Goal: Task Accomplishment & Management: Complete application form

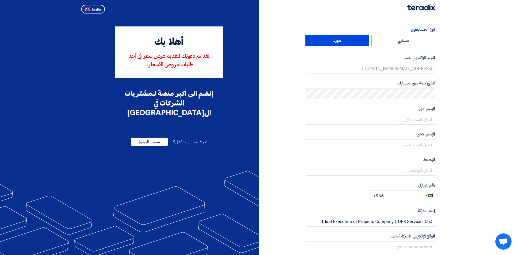
type input "[PHONE_NUMBER]"
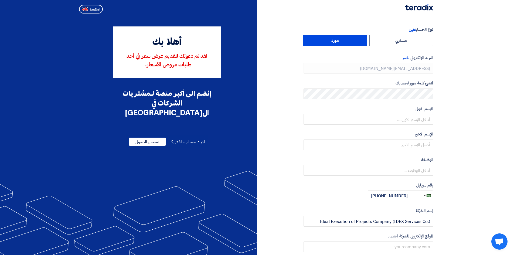
click at [452, 43] on section "نوع الحساب تغيير مشتري مورد البريد الإلكتروني تغيير [EMAIL_ADDRESS][DOMAIN_NAME…" at bounding box center [257, 156] width 514 height 280
click at [356, 40] on label "مورد" at bounding box center [335, 40] width 64 height 11
click at [356, 40] on input "مورد" at bounding box center [334, 40] width 63 height 11
click at [429, 118] on input "text" at bounding box center [367, 119] width 129 height 11
type input "Amr"
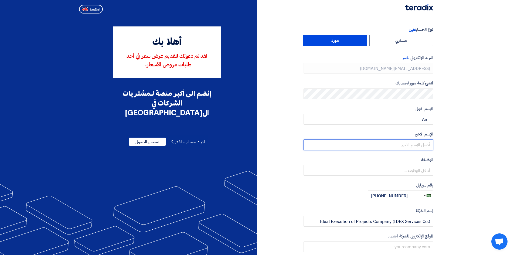
type input "Eissa"
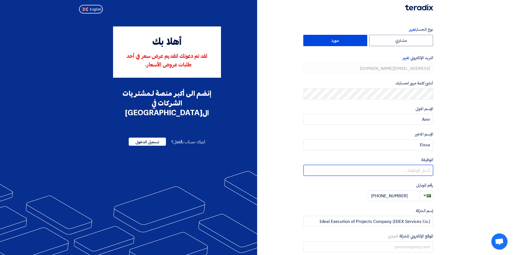
click at [400, 174] on input "text" at bounding box center [367, 170] width 129 height 11
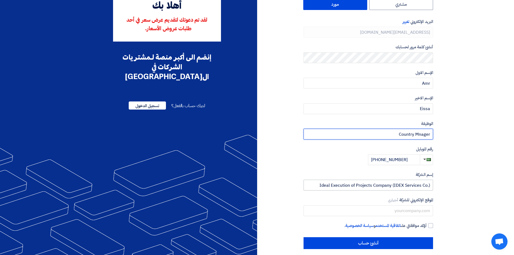
scroll to position [41, 0]
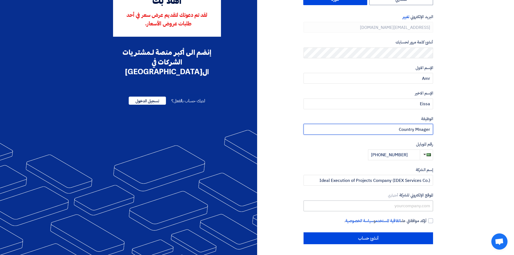
type input "Country Mnager"
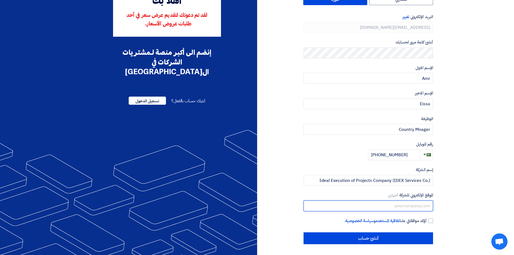
click at [405, 206] on input "text" at bounding box center [367, 205] width 129 height 11
type input "[DOMAIN_NAME]"
click at [428, 221] on div at bounding box center [430, 220] width 5 height 5
click at [426, 221] on input "أؤكد موافقتي على اتفاقية المستخدم و سياسة الخصوصية ." at bounding box center [361, 223] width 129 height 11
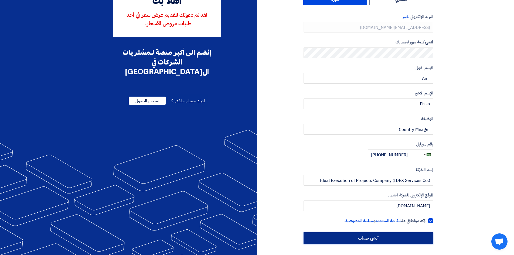
click at [400, 237] on input "أنشئ حساب" at bounding box center [367, 238] width 129 height 12
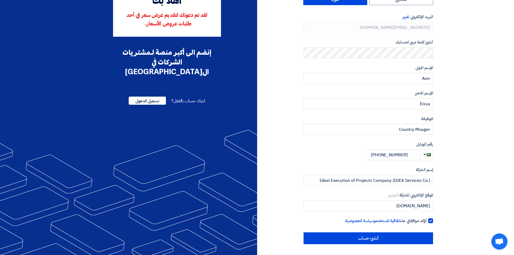
click at [453, 212] on section "نوع الحساب تغيير مشتري مورد البريد الإلكتروني تغيير [EMAIL_ADDRESS][DOMAIN_NAME…" at bounding box center [257, 115] width 514 height 280
click at [429, 221] on div at bounding box center [430, 220] width 5 height 5
click at [426, 221] on input "أؤكد موافقتي على اتفاقية المستخدم و سياسة الخصوصية ." at bounding box center [361, 223] width 129 height 11
click at [429, 221] on div at bounding box center [430, 220] width 5 height 5
click at [426, 221] on input "أؤكد موافقتي على اتفاقية المستخدم و سياسة الخصوصية ." at bounding box center [361, 223] width 129 height 11
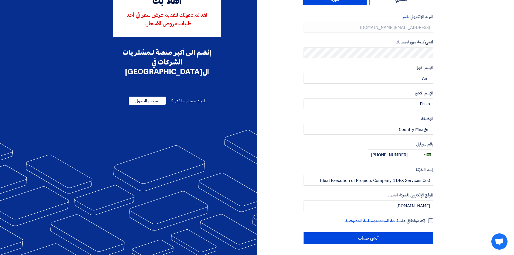
checkbox input "true"
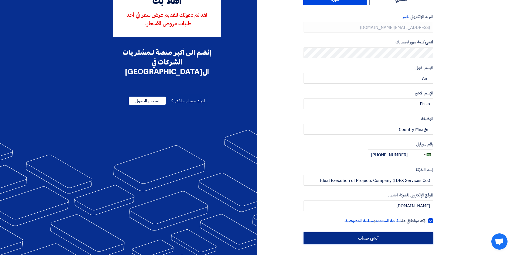
click at [397, 232] on input "أنشئ حساب" at bounding box center [367, 238] width 129 height 12
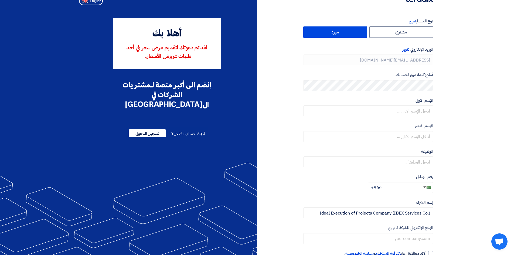
type input "[PHONE_NUMBER]"
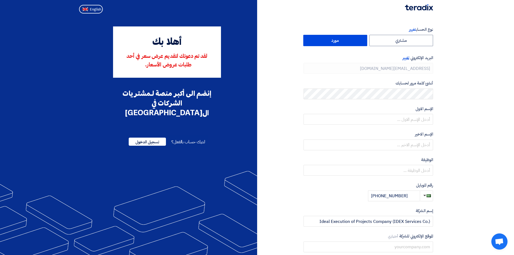
click at [405, 60] on span "تغيير" at bounding box center [405, 58] width 7 height 6
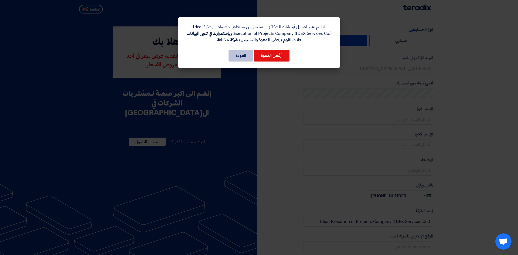
click at [239, 58] on button "العودة" at bounding box center [240, 56] width 25 height 12
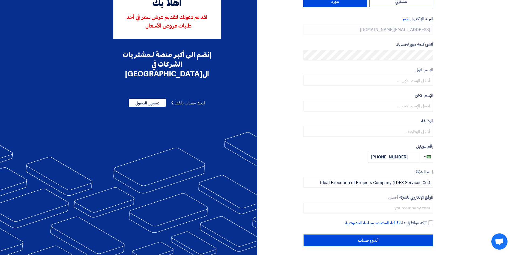
scroll to position [41, 0]
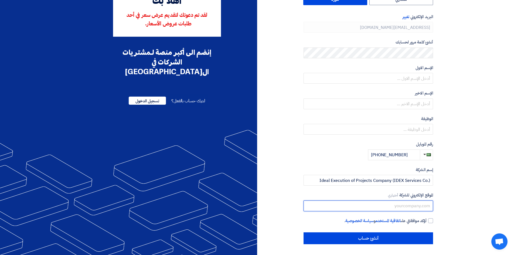
click at [393, 208] on input "text" at bounding box center [367, 205] width 129 height 11
type input "[DOMAIN_NAME]"
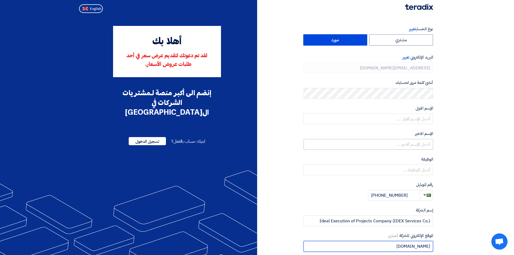
scroll to position [0, 0]
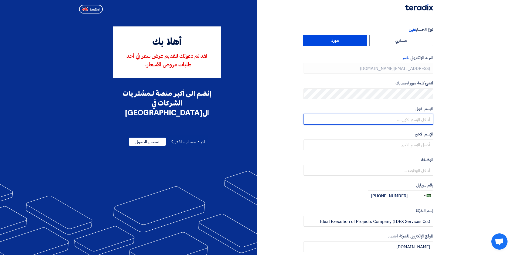
click at [419, 119] on input "text" at bounding box center [367, 119] width 129 height 11
type input "Amr"
type input "Eissa"
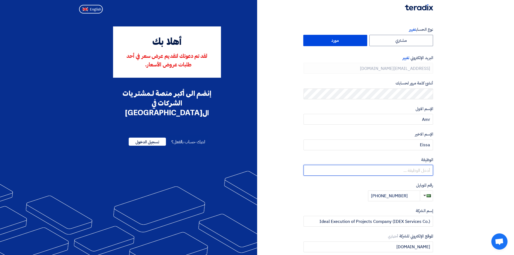
click at [421, 170] on input "text" at bounding box center [367, 170] width 129 height 11
type input "Country Manager"
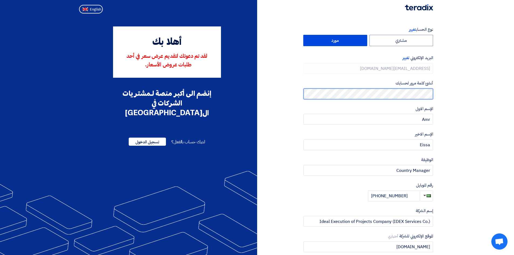
click at [463, 99] on section "نوع الحساب تغيير مشتري مورد البريد الإلكتروني تغيير amr.e@idex.sa أنشئ كلمة مرو…" at bounding box center [257, 156] width 514 height 280
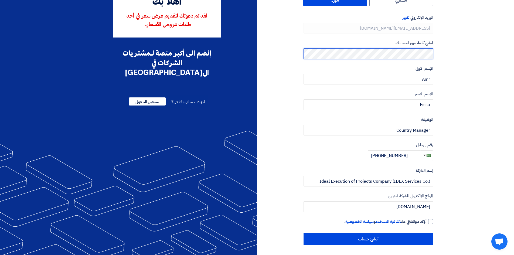
scroll to position [41, 0]
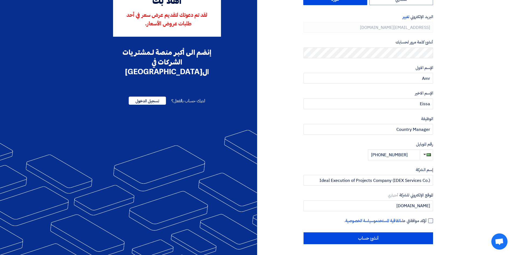
click at [428, 221] on div at bounding box center [430, 220] width 5 height 5
click at [426, 221] on input "أؤكد موافقتي على اتفاقية المستخدم و سياسة الخصوصية ." at bounding box center [361, 223] width 129 height 11
checkbox input "true"
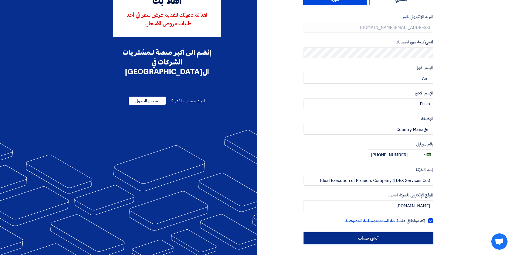
click at [410, 235] on input "أنشئ حساب" at bounding box center [367, 238] width 129 height 12
click at [371, 236] on input "أنشئ حساب" at bounding box center [367, 238] width 129 height 12
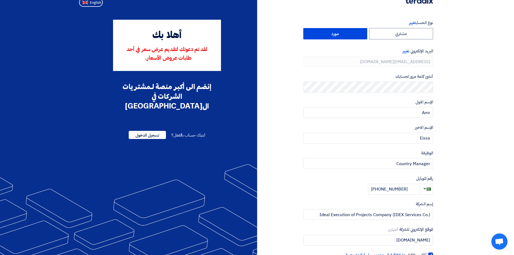
scroll to position [0, 0]
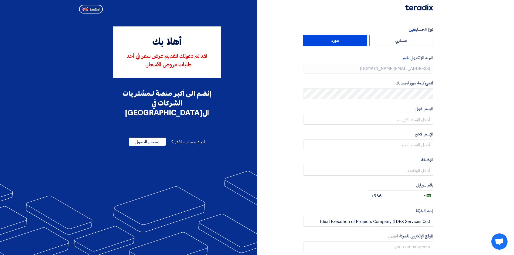
type input "[PHONE_NUMBER]"
click at [458, 91] on section "نوع الحساب تغيير مشتري مورد البريد الإلكتروني تغيير [EMAIL_ADDRESS][DOMAIN_NAME…" at bounding box center [257, 156] width 514 height 280
click at [423, 121] on input "text" at bounding box center [367, 119] width 129 height 11
type input "Amr"
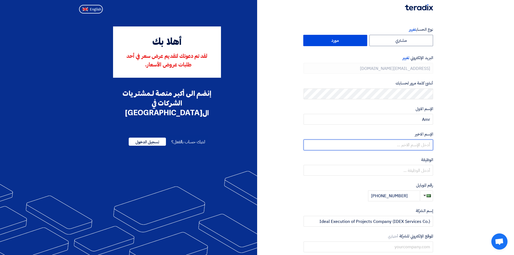
type input "Eissa"
click at [414, 178] on form "نوع الحساب تغيير مشتري مورد البريد الإلكتروني تغيير amr.e@idex.sa أنشئ كلمة مرو…" at bounding box center [367, 113] width 129 height 175
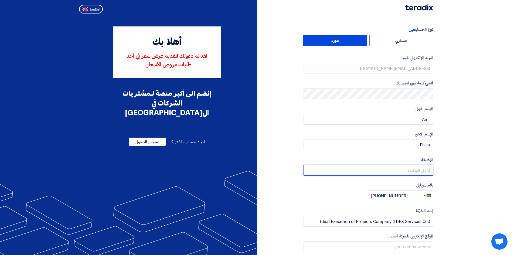
click at [415, 173] on input "text" at bounding box center [367, 170] width 129 height 11
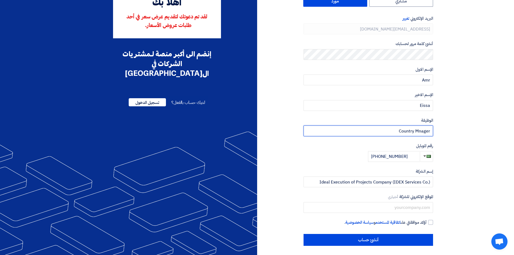
scroll to position [41, 0]
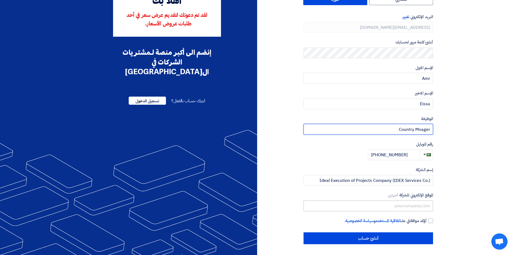
type input "Country Mnager"
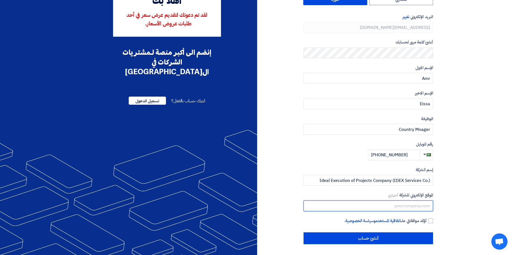
click at [395, 205] on input "text" at bounding box center [367, 205] width 129 height 11
type input "[DOMAIN_NAME]"
click at [429, 218] on div at bounding box center [430, 220] width 5 height 5
click at [426, 218] on input "أؤكد موافقتي على اتفاقية المستخدم و سياسة الخصوصية ." at bounding box center [361, 223] width 129 height 11
checkbox input "true"
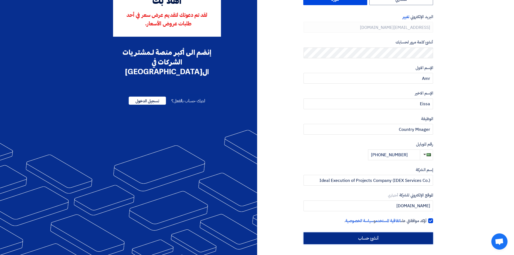
click at [396, 238] on input "أنشئ حساب" at bounding box center [367, 238] width 129 height 12
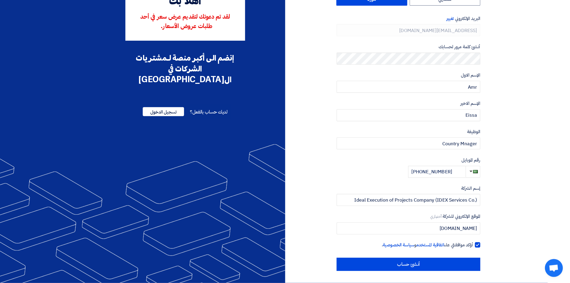
scroll to position [12, 0]
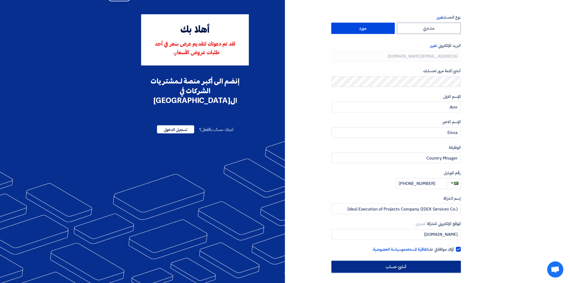
click at [425, 254] on input "أنشئ حساب" at bounding box center [396, 267] width 129 height 12
